Goal: Find specific page/section: Find specific page/section

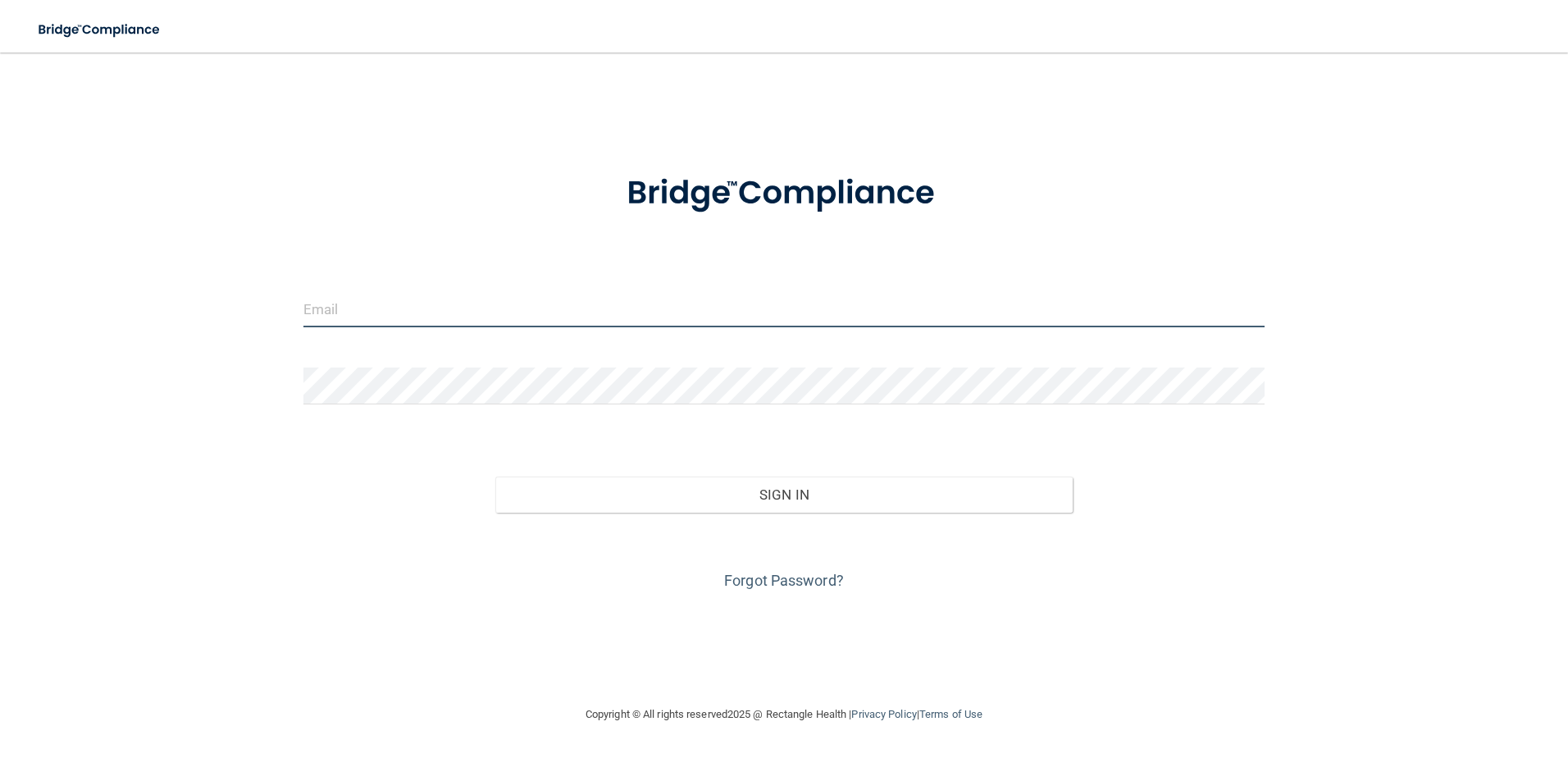
click at [372, 307] on input "email" at bounding box center [784, 308] width 962 height 37
type input "[EMAIL_ADDRESS][DOMAIN_NAME]"
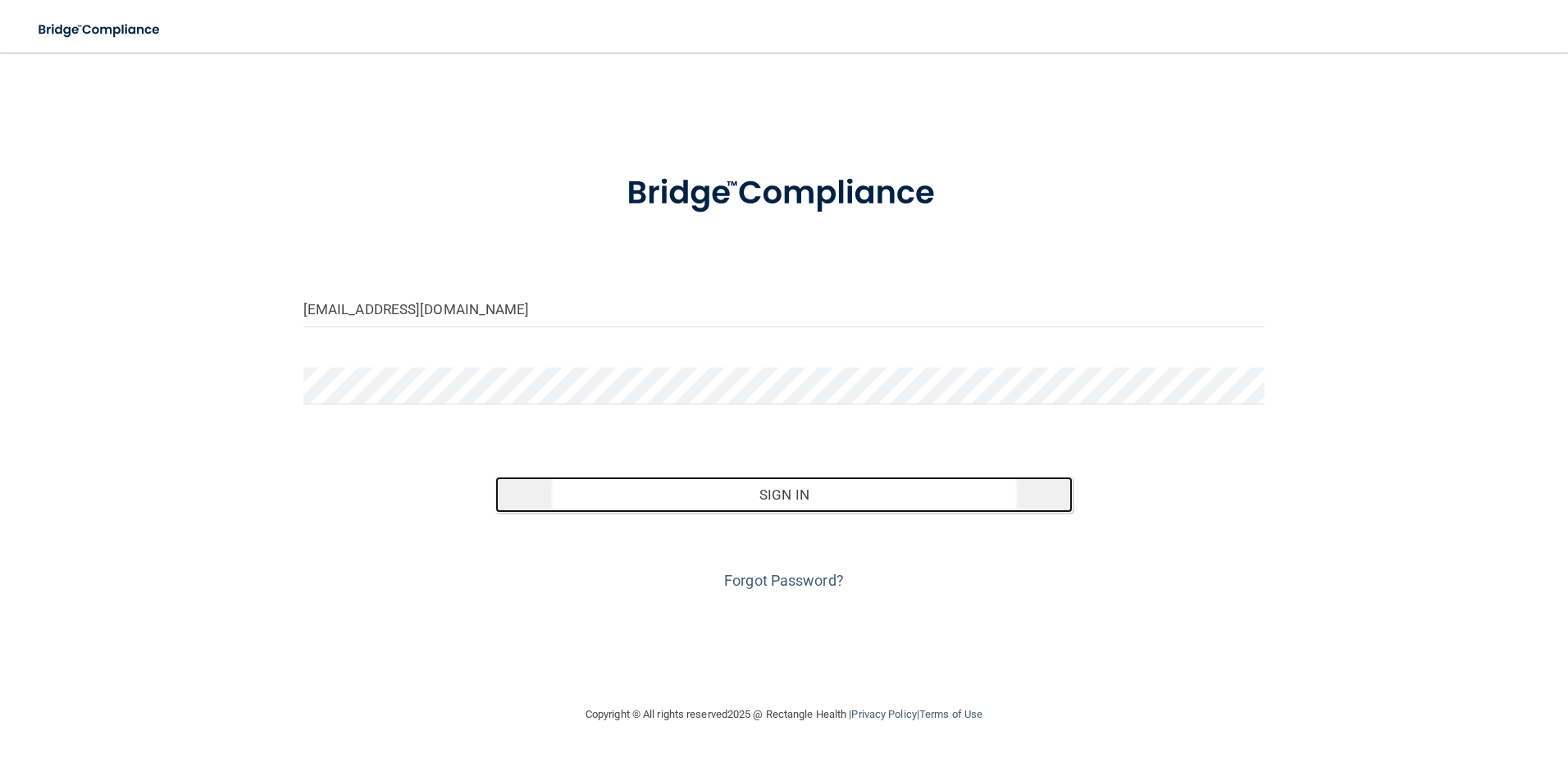
click at [758, 495] on button "Sign In" at bounding box center [784, 494] width 577 height 36
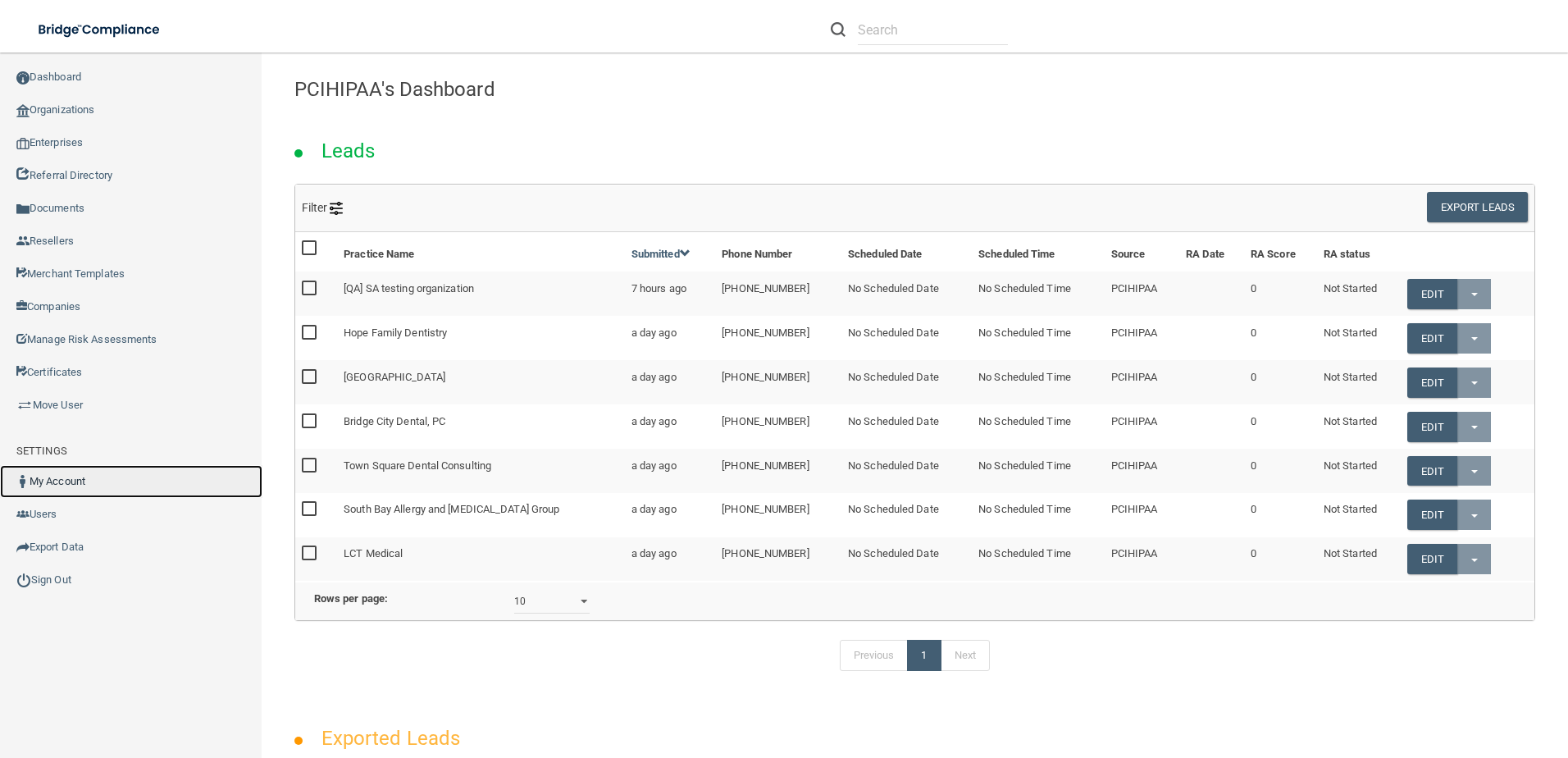
click at [96, 472] on link "My Account" at bounding box center [131, 481] width 263 height 33
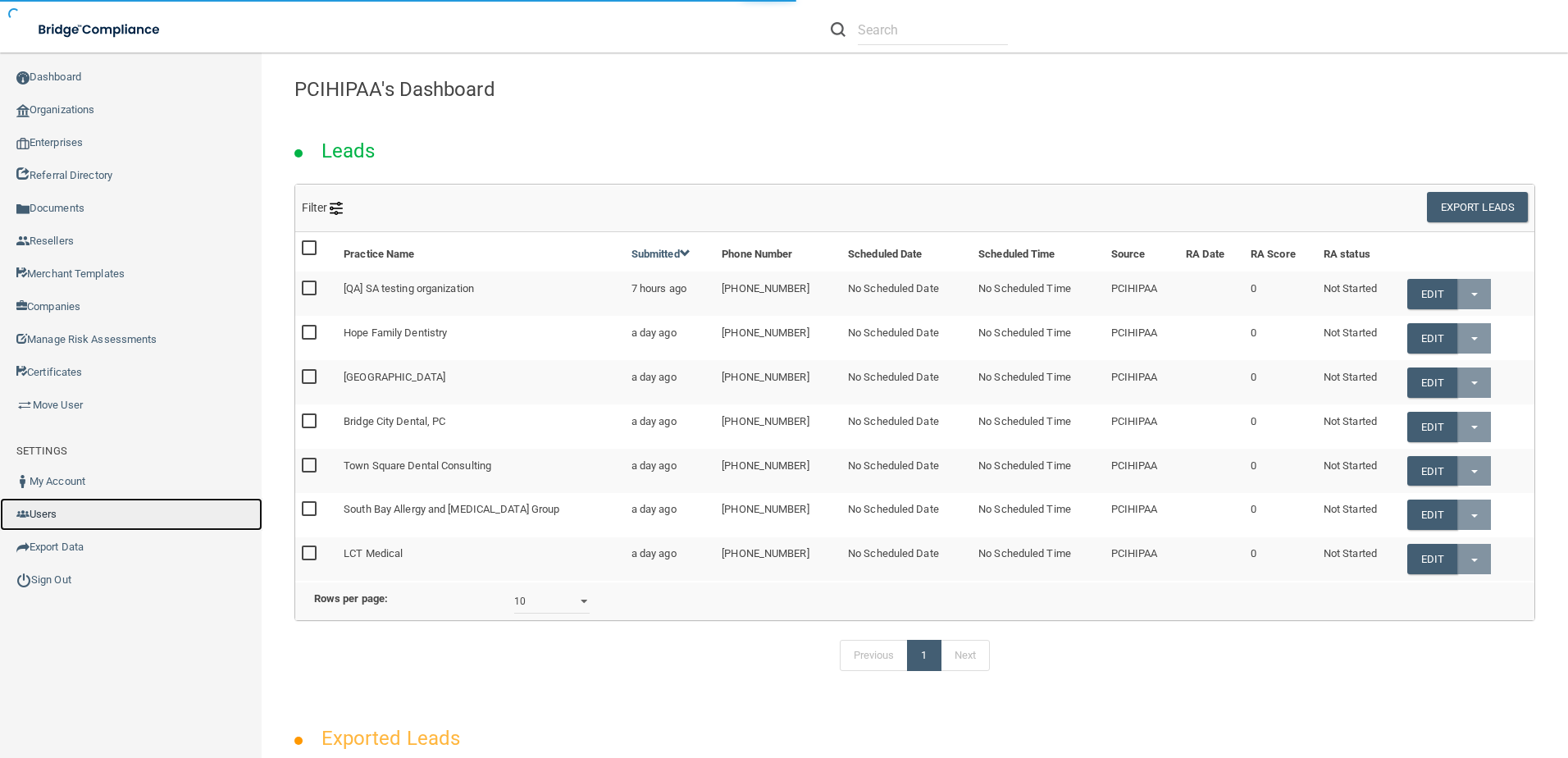
click at [78, 506] on link "Users" at bounding box center [131, 514] width 263 height 33
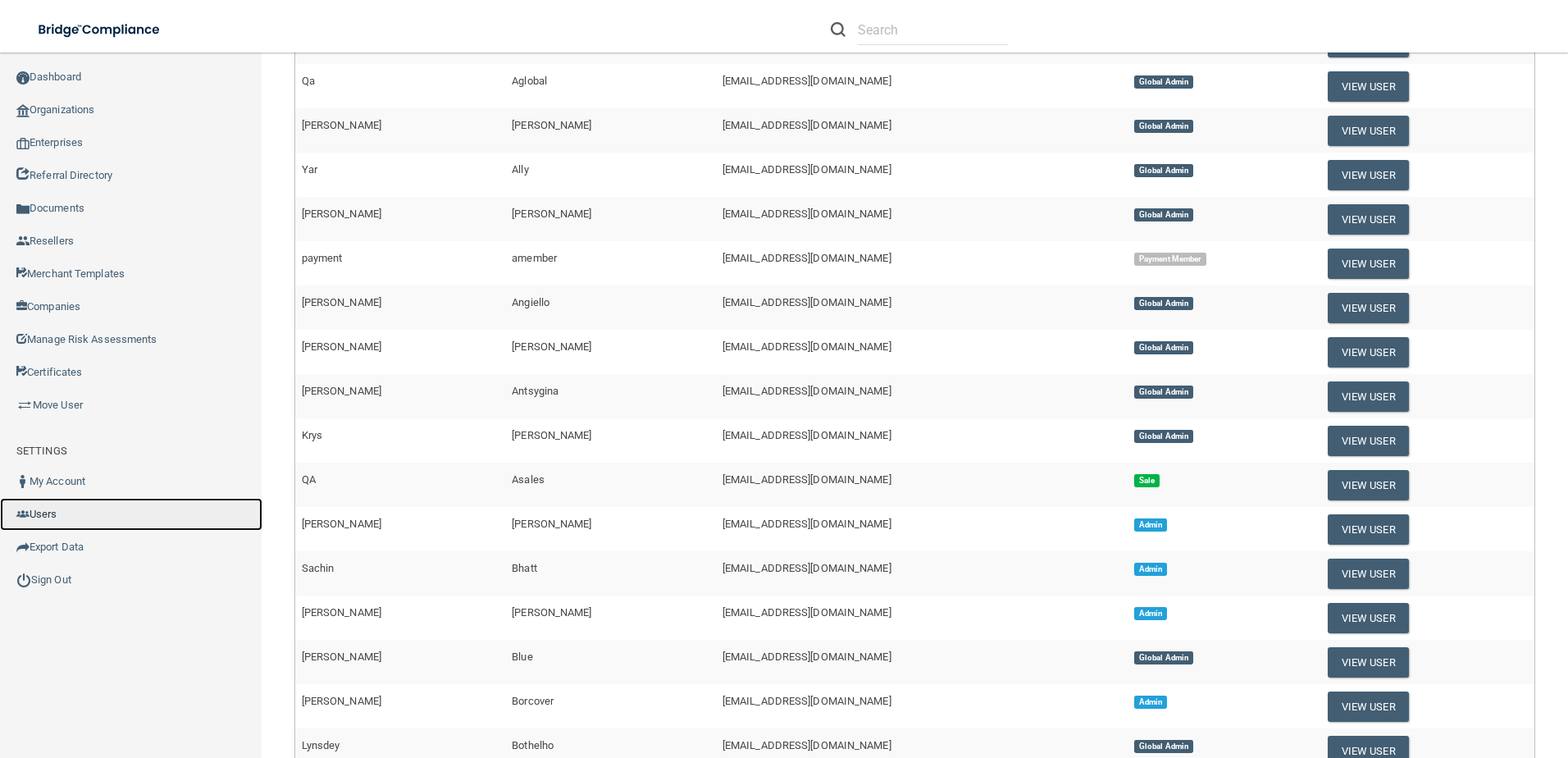
scroll to position [450, 0]
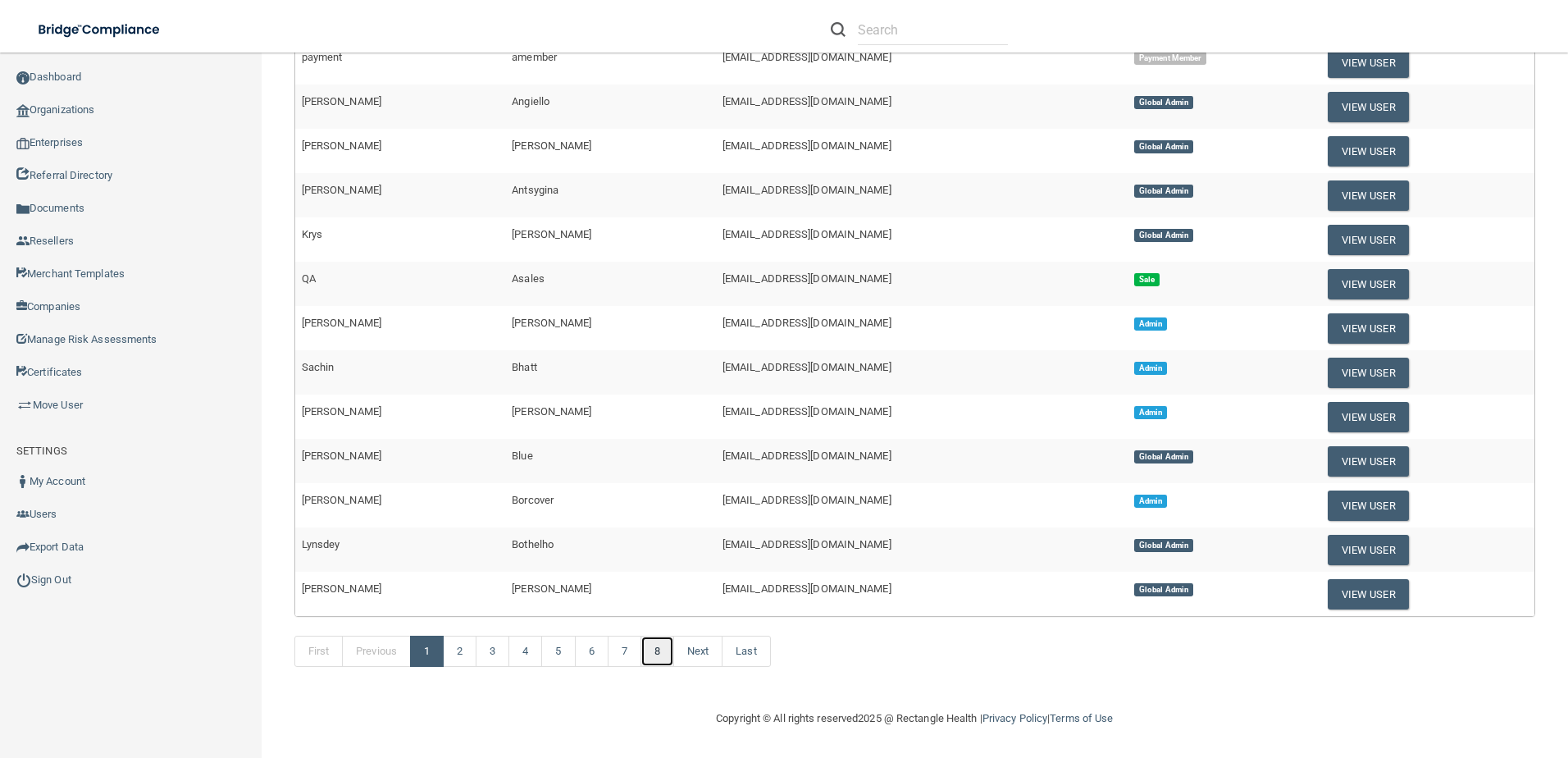
click at [664, 650] on link "8" at bounding box center [658, 650] width 33 height 31
